Goal: Information Seeking & Learning: Find contact information

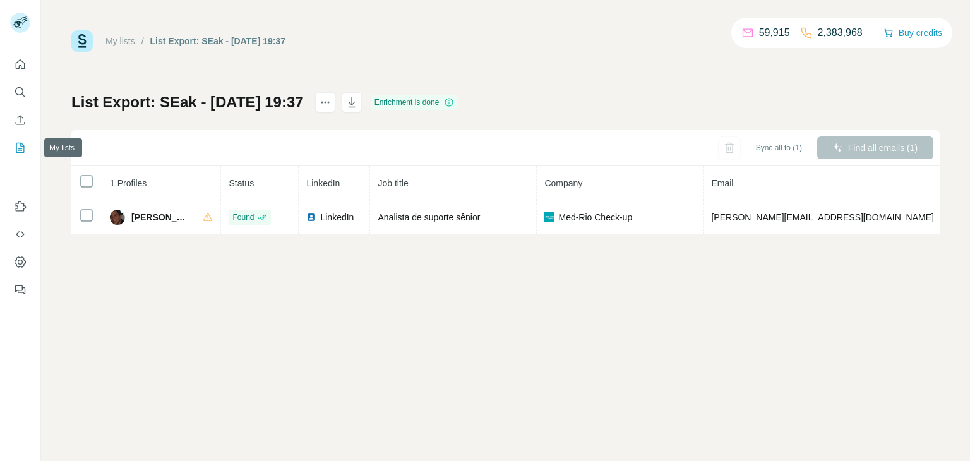
click at [24, 144] on button "My lists" at bounding box center [20, 147] width 20 height 23
click at [24, 145] on icon "My lists" at bounding box center [20, 148] width 13 height 13
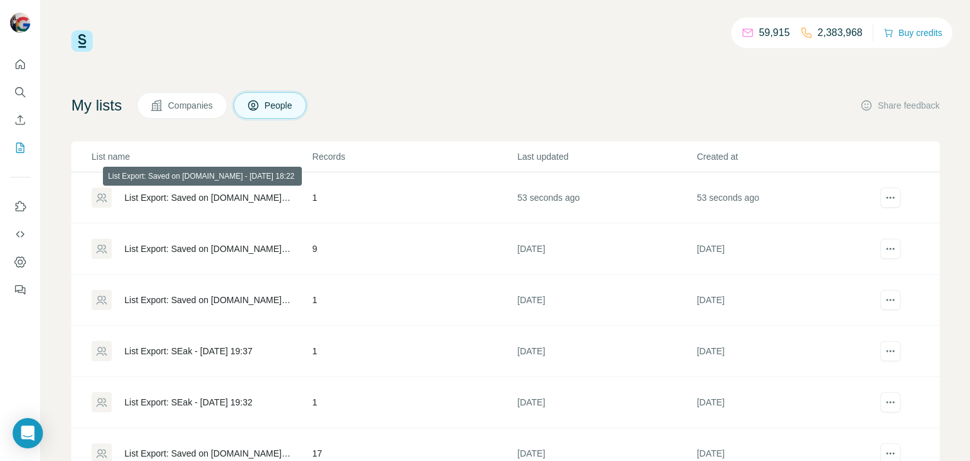
click at [208, 196] on div "List Export: Saved on [DOMAIN_NAME] - [DATE] 18:22" at bounding box center [207, 197] width 167 height 13
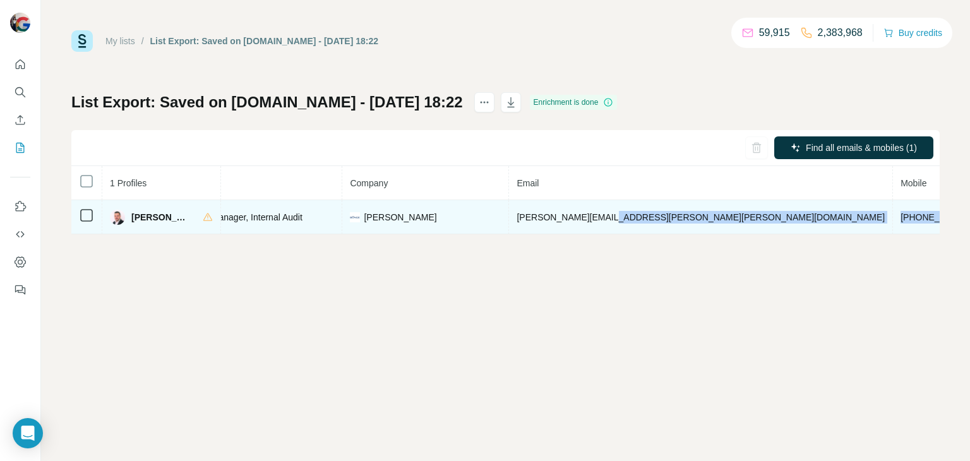
scroll to position [0, 205]
drag, startPoint x: 803, startPoint y: 215, endPoint x: 866, endPoint y: 220, distance: 62.7
click at [868, 220] on tr "[PERSON_NAME] Found LinkedIn Global Manager, Internal Audit Bunge [EMAIL_ADDRES…" at bounding box center [580, 217] width 1428 height 34
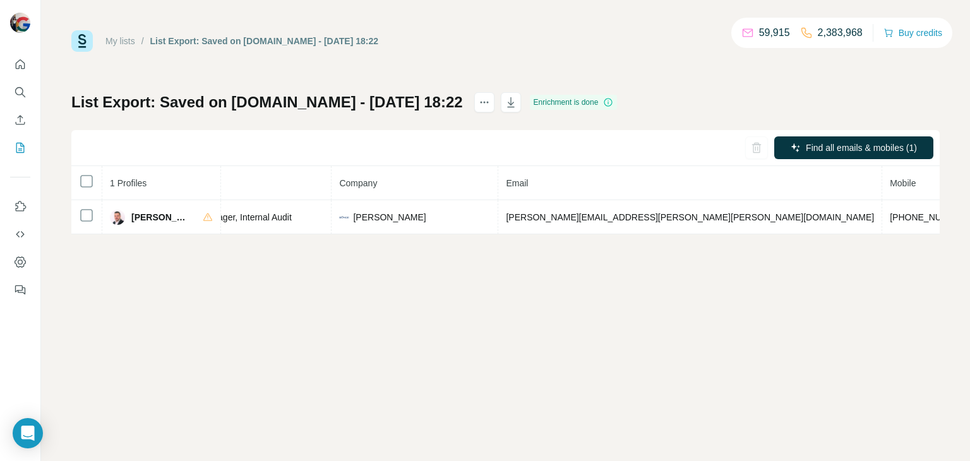
click at [729, 246] on div "My lists / List Export: Saved on [DOMAIN_NAME] - [DATE] 18:22 59,915 2,383,968 …" at bounding box center [505, 230] width 929 height 461
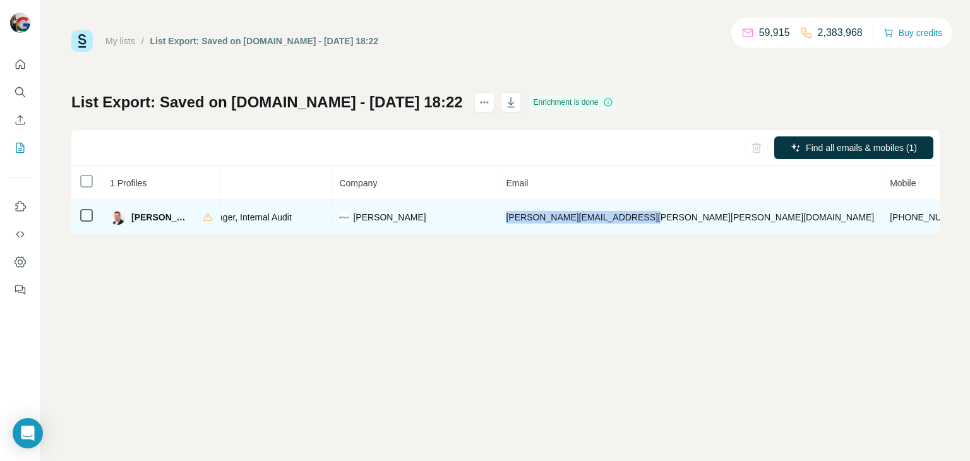
drag, startPoint x: 517, startPoint y: 217, endPoint x: 648, endPoint y: 211, distance: 130.3
click at [648, 211] on td "[PERSON_NAME][EMAIL_ADDRESS][PERSON_NAME][PERSON_NAME][DOMAIN_NAME]" at bounding box center [690, 217] width 384 height 34
copy span "[PERSON_NAME][EMAIL_ADDRESS][PERSON_NAME][PERSON_NAME][DOMAIN_NAME]"
